Goal: Check status: Check status

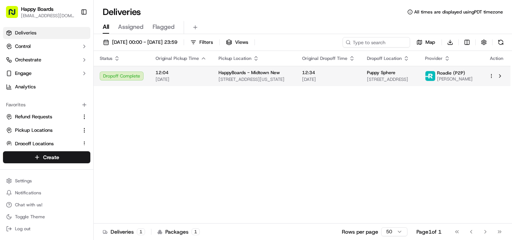
click at [376, 77] on span "[STREET_ADDRESS]" at bounding box center [390, 80] width 46 height 6
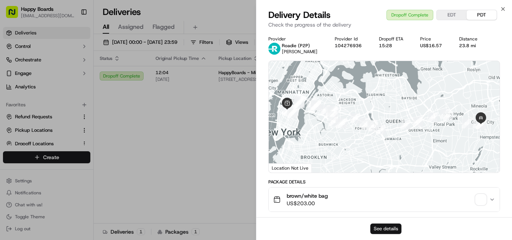
click at [395, 228] on button "See details" at bounding box center [386, 229] width 31 height 11
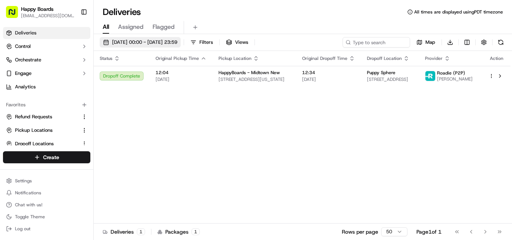
click at [166, 44] on span "[DATE] 00:00 - [DATE] 23:59" at bounding box center [144, 42] width 65 height 7
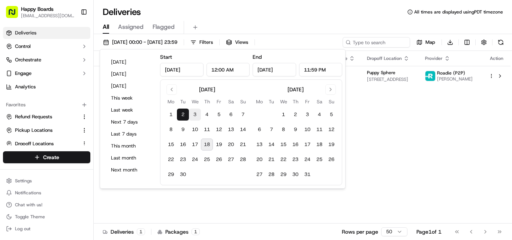
click at [199, 115] on button "3" at bounding box center [195, 115] width 12 height 12
type input "[DATE]"
click at [199, 115] on button "3" at bounding box center [195, 115] width 12 height 12
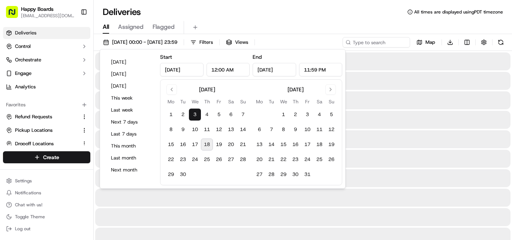
click at [317, 17] on div "Deliveries All times are displayed using PDT timezone" at bounding box center [303, 12] width 419 height 12
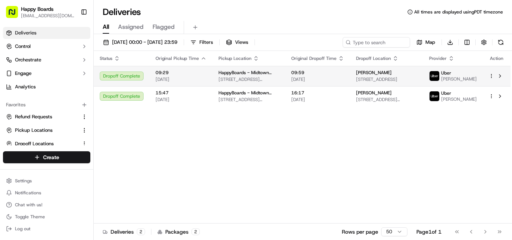
click at [405, 73] on div "[PERSON_NAME]" at bounding box center [386, 73] width 61 height 6
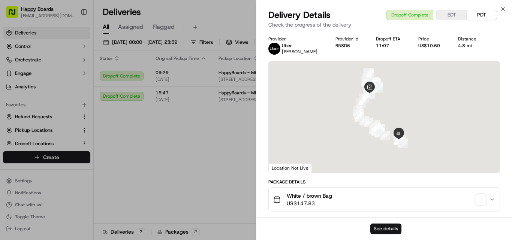
click at [374, 228] on button "See details" at bounding box center [386, 229] width 31 height 11
